Goal: Check status

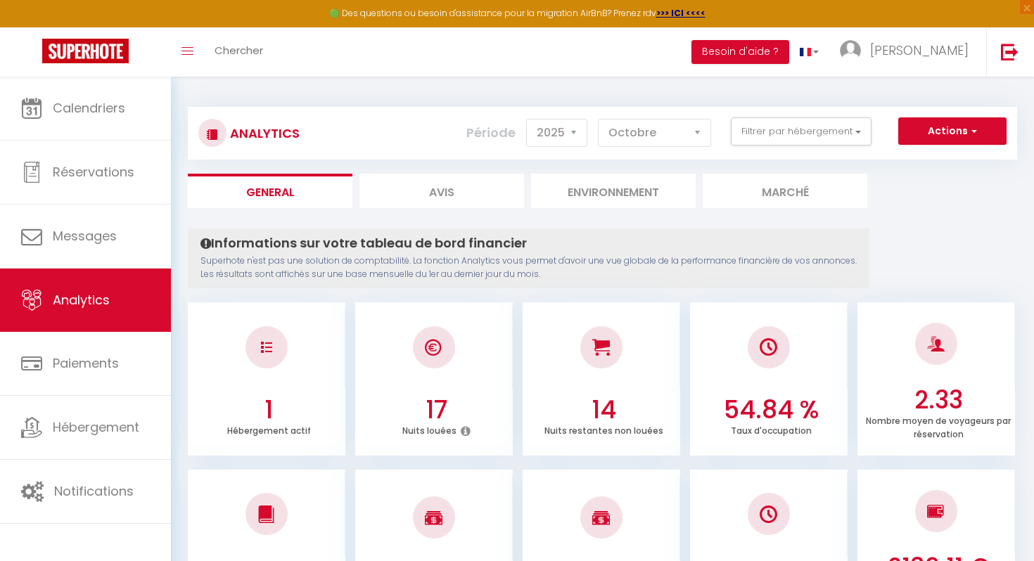
select select "2025"
select select "10"
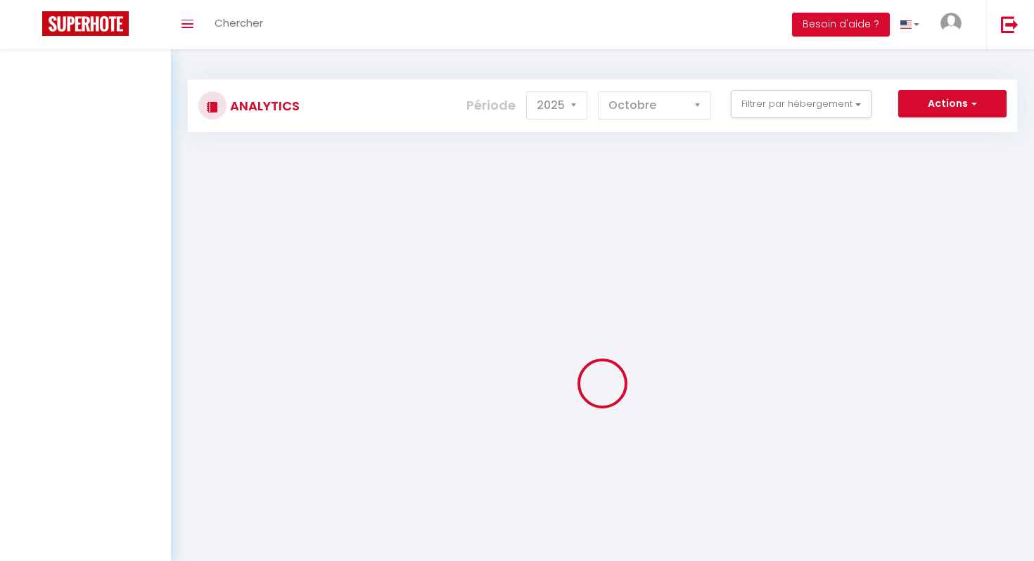
select select "2025"
select select "10"
select select "2025"
select select "10"
